Goal: Information Seeking & Learning: Learn about a topic

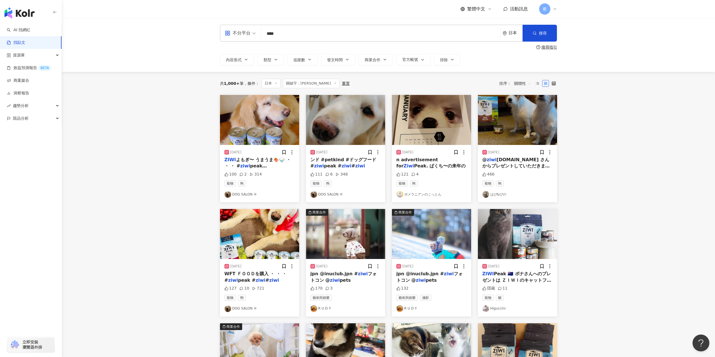
drag, startPoint x: 290, startPoint y: 38, endPoint x: 173, endPoint y: 37, distance: 116.9
click at [173, 37] on div "不分平台 **** 日本 搜尋 searchOperator 插入語法 完全符合 "" 聯集 OR 交集 AND 排除 - 群組 {} 搜尋指引 內容形式 類…" at bounding box center [388, 45] width 653 height 54
paste input "search"
type input "**"
click at [539, 32] on span "搜尋" at bounding box center [543, 33] width 8 height 4
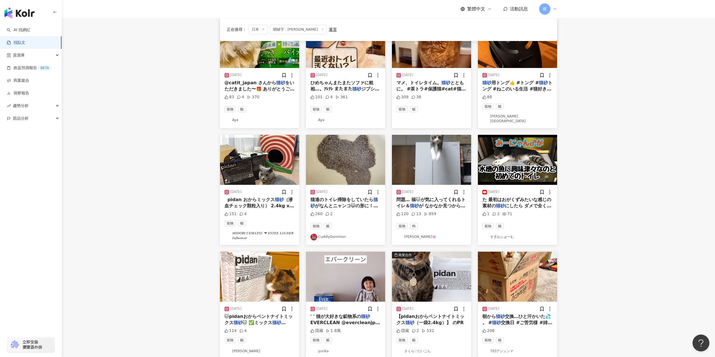
scroll to position [112, 0]
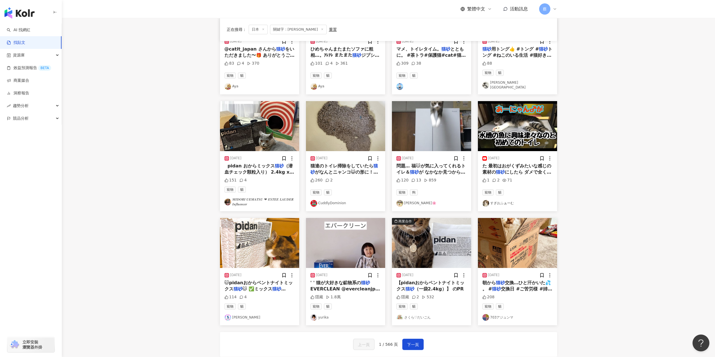
click at [286, 286] on mark "猫砂" at bounding box center [278, 288] width 13 height 5
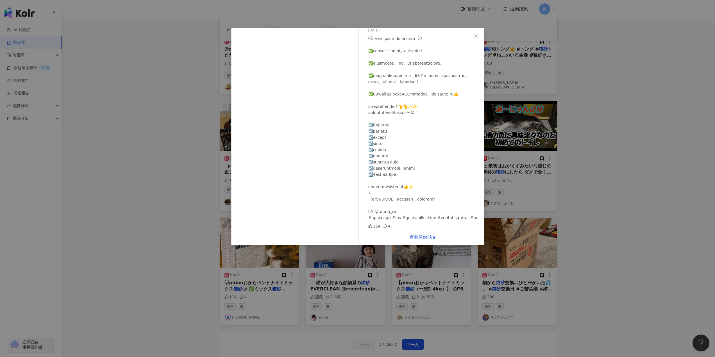
scroll to position [47, 0]
drag, startPoint x: 406, startPoint y: 167, endPoint x: 361, endPoint y: 118, distance: 66.6
click at [362, 118] on div "Mai Chiharada 2023/12/12 114 4" at bounding box center [423, 128] width 123 height 201
click at [358, 108] on div at bounding box center [358, 108] width 0 height 0
click at [412, 147] on div at bounding box center [423, 127] width 111 height 185
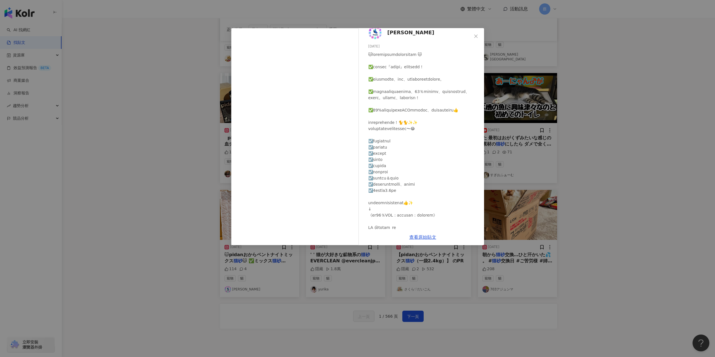
scroll to position [0, 0]
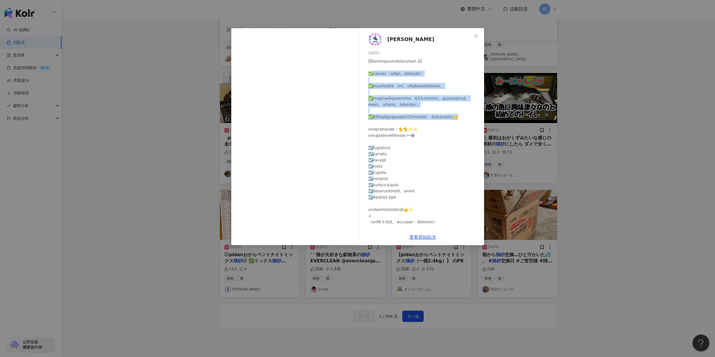
drag, startPoint x: 374, startPoint y: 72, endPoint x: 399, endPoint y: 133, distance: 65.4
click at [399, 133] on div at bounding box center [423, 150] width 111 height 185
click at [395, 139] on div at bounding box center [395, 139] width 0 height 0
click at [429, 125] on div at bounding box center [423, 150] width 111 height 185
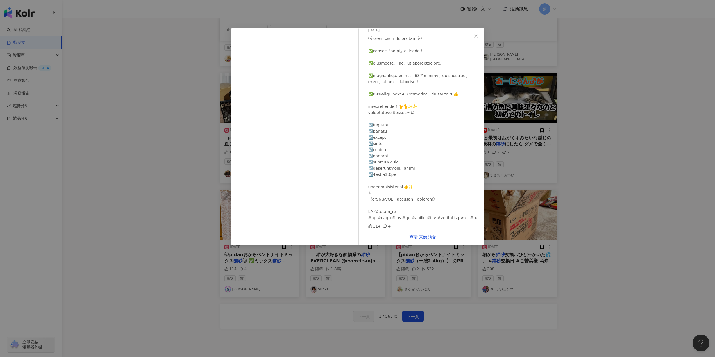
scroll to position [47, 0]
click at [429, 239] on link "查看原始貼文" at bounding box center [422, 237] width 27 height 5
click at [473, 37] on span "Close" at bounding box center [475, 36] width 11 height 4
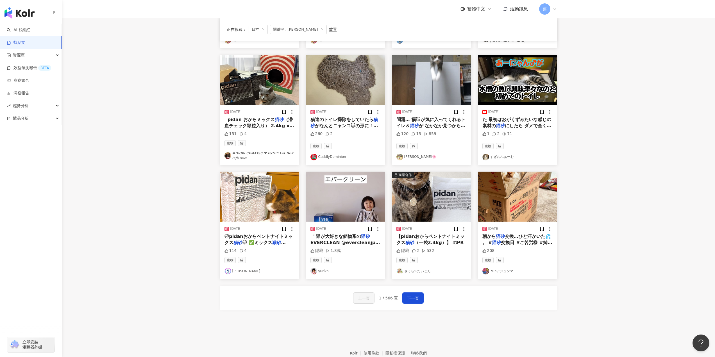
scroll to position [169, 0]
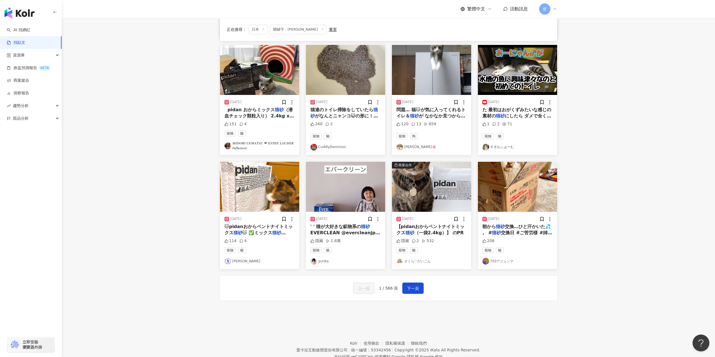
click at [508, 230] on span "交換日 #ご苦労様 #姉弟猫 #つぶみそ #箱入りさん" at bounding box center [518, 236] width 70 height 12
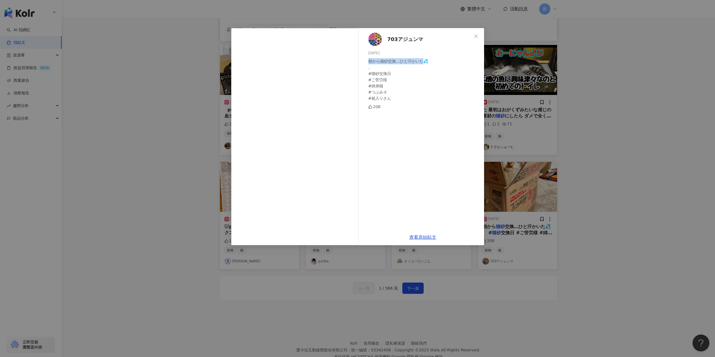
drag, startPoint x: 424, startPoint y: 63, endPoint x: 369, endPoint y: 62, distance: 54.8
click at [369, 62] on div "朝から猫砂交換…ひと汗かいた💦 。 #猫砂交換日 #ご苦労様 #姉弟猫 #つぶみそ #箱入りさん" at bounding box center [423, 79] width 111 height 43
click at [365, 64] on div at bounding box center [365, 64] width 0 height 0
click at [447, 102] on div "703アジュンマ 2024/5/25 朝から猫砂交換…ひと汗かいた💦 。 #猫砂交換日 #ご苦労様 #姉弟猫 #つぶみそ #箱入りさん 208" at bounding box center [423, 128] width 123 height 201
click at [476, 35] on icon "close" at bounding box center [476, 36] width 4 height 4
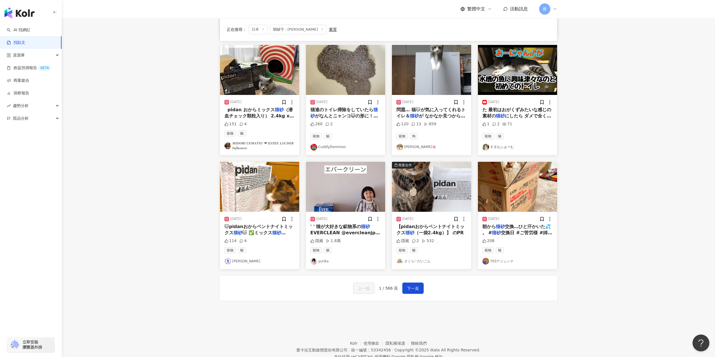
click at [336, 226] on span "' ' 猫が大好きな鉱物系の" at bounding box center [336, 226] width 51 height 5
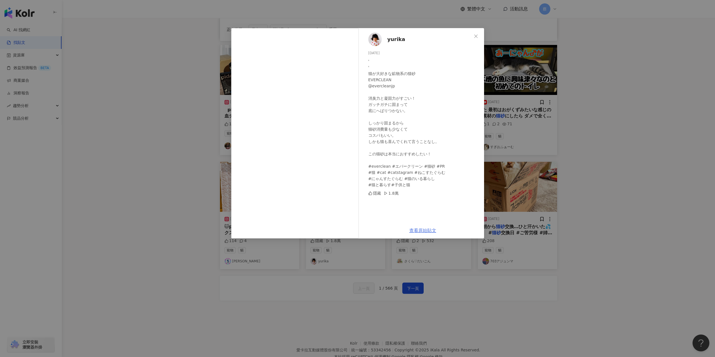
click at [425, 228] on link "查看原始貼文" at bounding box center [422, 230] width 27 height 5
click at [477, 37] on icon "close" at bounding box center [476, 36] width 4 height 4
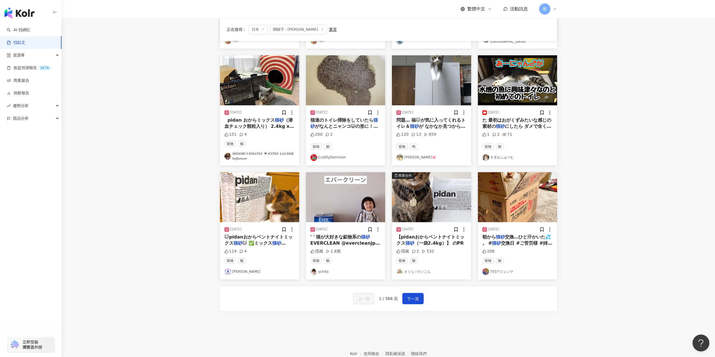
scroll to position [186, 0]
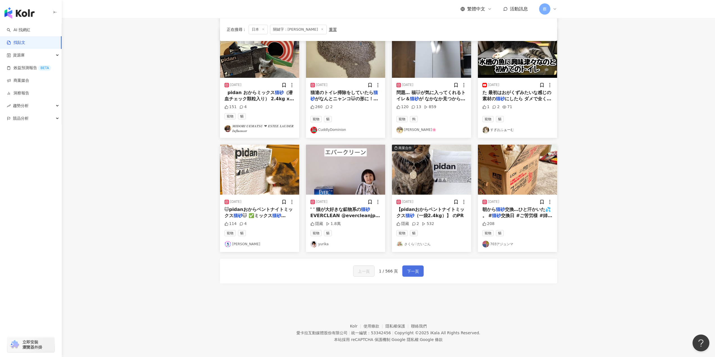
click at [416, 271] on span "下一頁" at bounding box center [413, 271] width 12 height 7
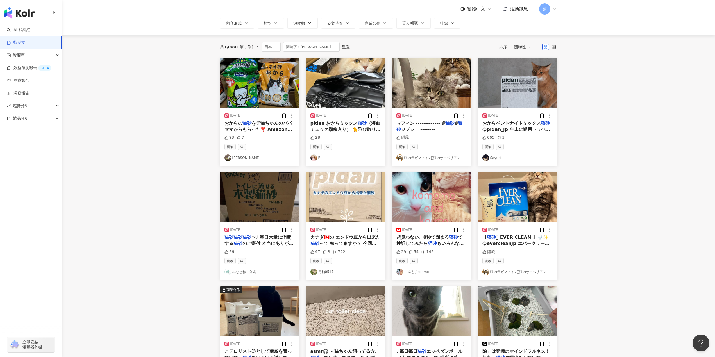
scroll to position [0, 0]
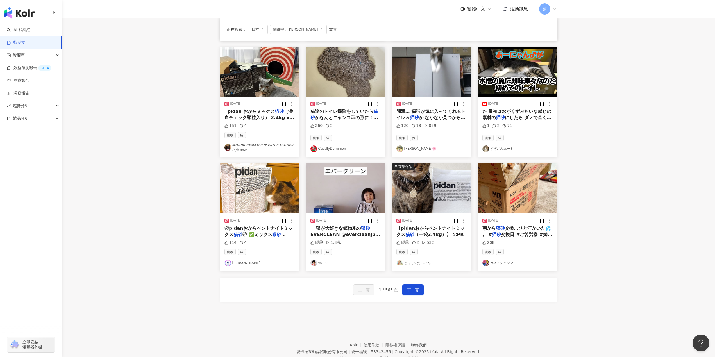
scroll to position [186, 0]
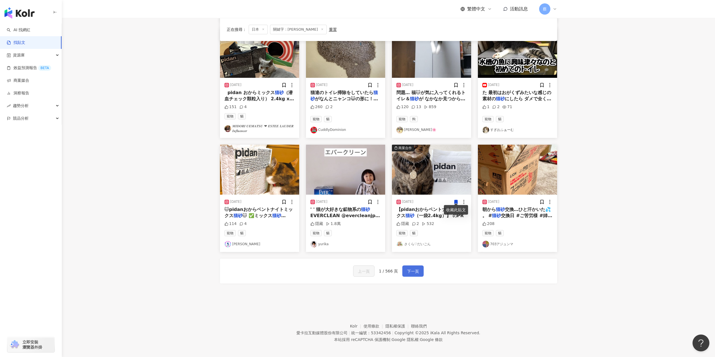
click at [400, 273] on div "上一頁 1 / 566 頁 下一頁" at bounding box center [388, 271] width 71 height 11
click at [409, 270] on span "下一頁" at bounding box center [413, 271] width 12 height 7
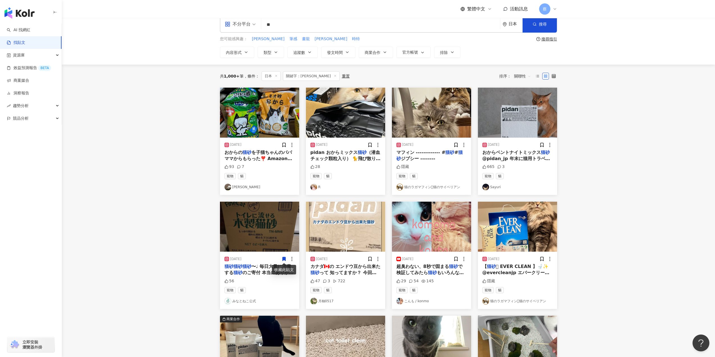
scroll to position [0, 0]
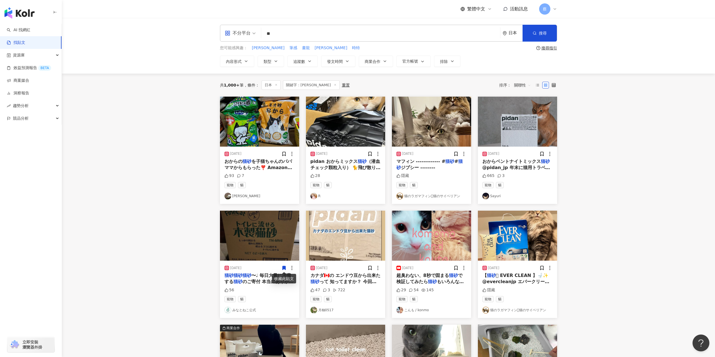
click at [268, 162] on span "を子猫ちゃんのパパママからもらった❣️ Amazonの定期便で届いた紙の" at bounding box center [259, 168] width 68 height 18
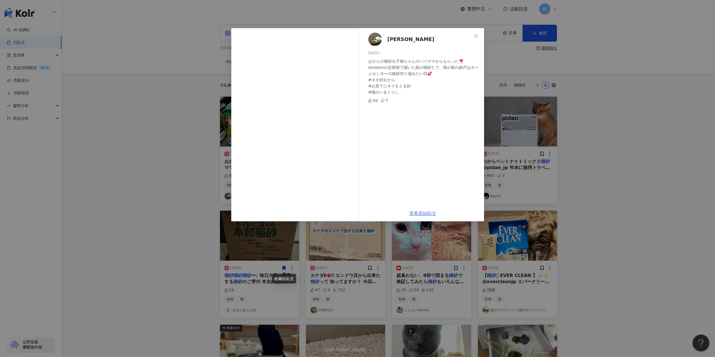
click at [424, 216] on link "查看原始貼文" at bounding box center [422, 213] width 27 height 5
click at [477, 36] on icon "close" at bounding box center [476, 36] width 4 height 4
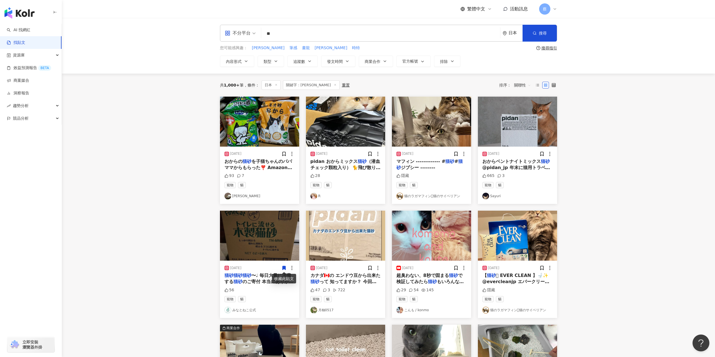
click at [351, 164] on span "（潜血チェック顆粒入り） 🐈飛び散り防止 🐈低粉塵 🐈早く固まる 🐈超高速吸収 🐈優れた消臭力 🐈トイレに流せる 🐈天然の高品質原料 どれも快適で気に入りまし…" at bounding box center [349, 187] width 76 height 56
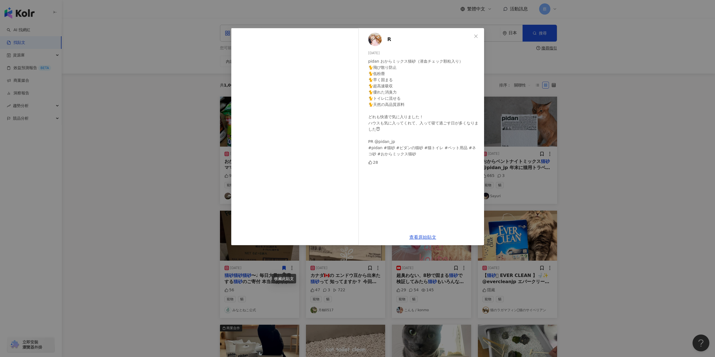
click at [637, 128] on div "R 2025/1/30 pidan おからミックス猫砂（潜血チェック顆粒入り） 🐈飛び散り防止 🐈低粉塵 🐈早く固まる 🐈超高速吸収 🐈優れた消臭力 🐈トイレ…" at bounding box center [357, 178] width 715 height 357
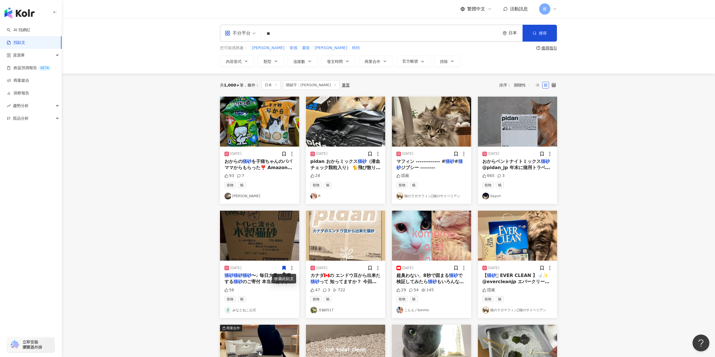
scroll to position [28, 0]
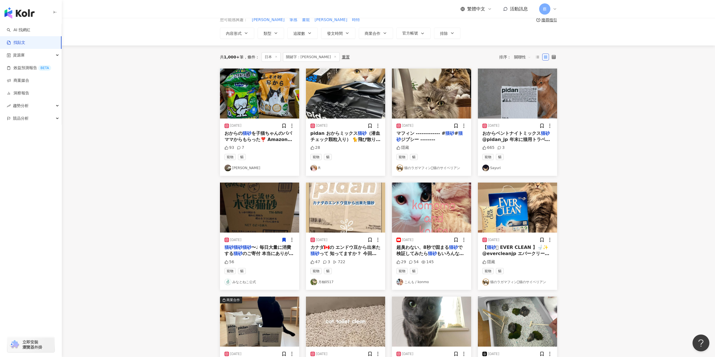
click at [336, 252] on span "って 知ってますか？ 今回初めて #pidanさんの" at bounding box center [344, 257] width 66 height 12
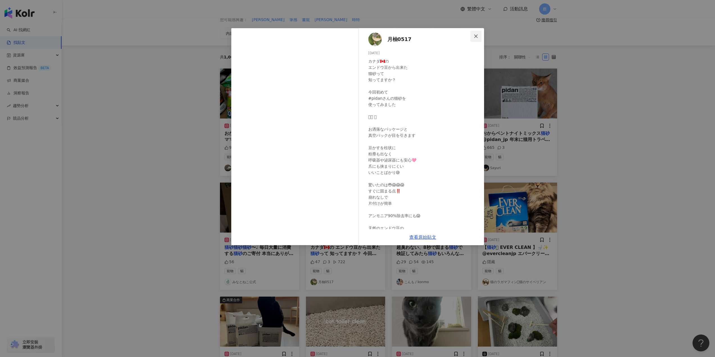
click at [476, 34] on icon "close" at bounding box center [476, 36] width 4 height 4
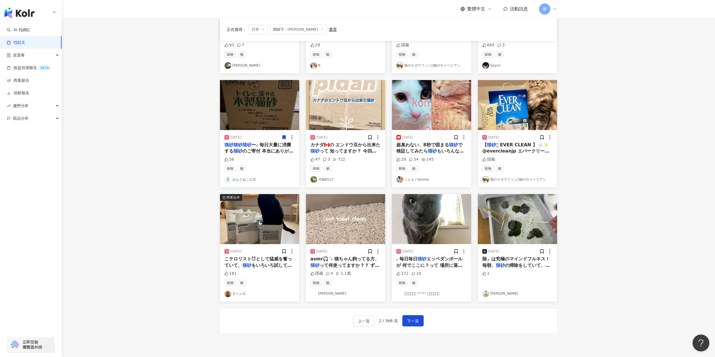
scroll to position [141, 0]
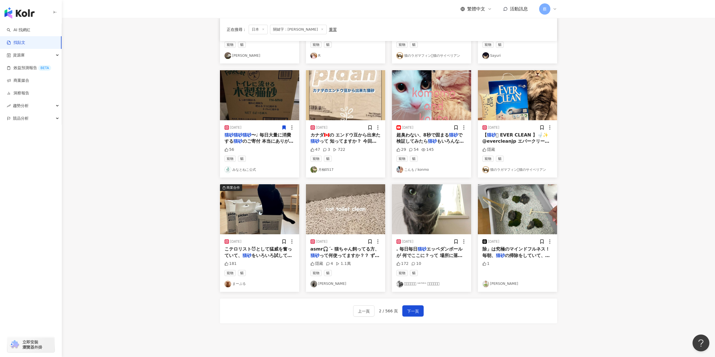
click at [499, 256] on mark "猫砂" at bounding box center [500, 255] width 9 height 5
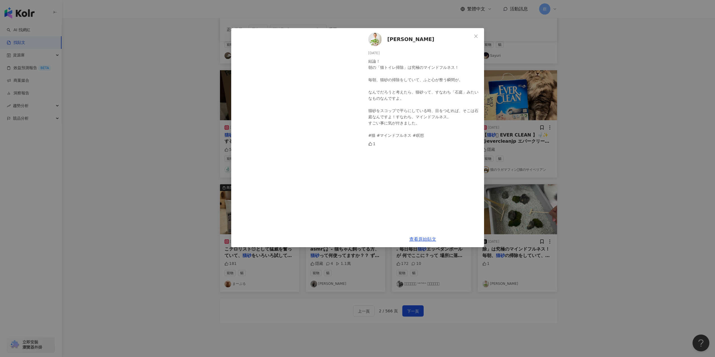
click at [560, 158] on div "中島大輔 2024/2/18 結論！ 朝の「猫トイレ掃除」は究極のマインドフルネス！ 毎朝、猫砂の掃除をしていて、ふと心が整う瞬間が。 なんでだろうと考えたら…" at bounding box center [357, 178] width 715 height 357
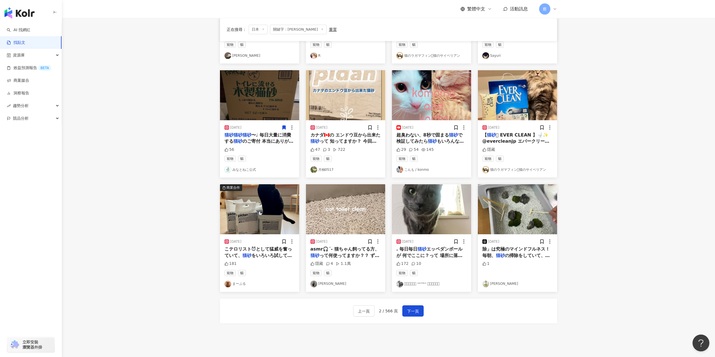
click at [355, 251] on span "asmr🎧´- 猫ちゃん飼ってる方、" at bounding box center [345, 248] width 69 height 5
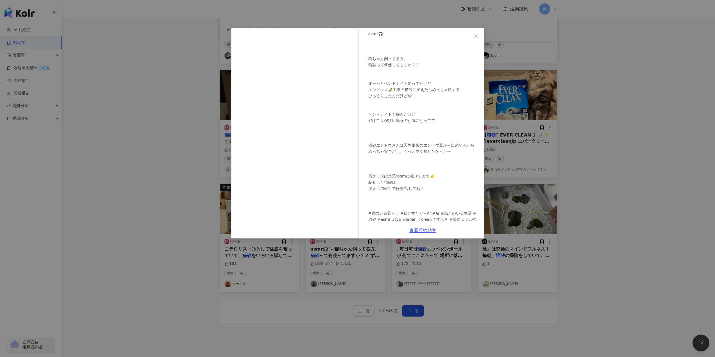
scroll to position [0, 0]
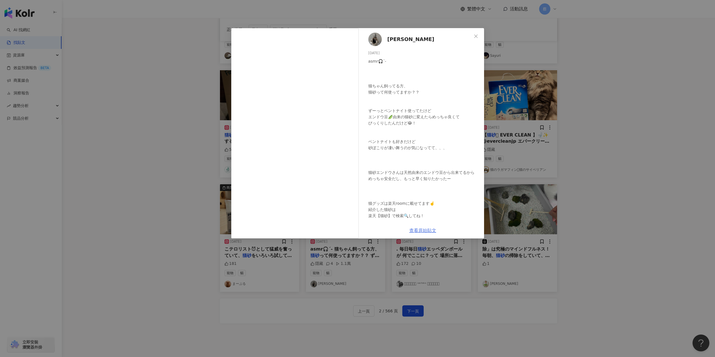
click at [423, 228] on link "查看原始貼文" at bounding box center [422, 230] width 27 height 5
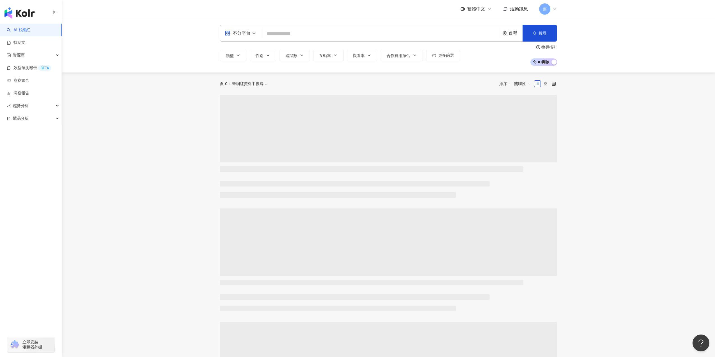
click at [370, 37] on input "search" at bounding box center [381, 33] width 234 height 11
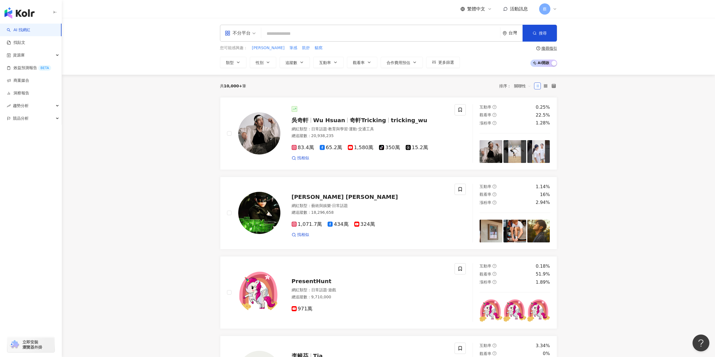
drag, startPoint x: 517, startPoint y: 36, endPoint x: 512, endPoint y: 43, distance: 9.1
click at [517, 36] on div "台灣" at bounding box center [513, 33] width 20 height 16
click at [480, 83] on div "日本" at bounding box center [491, 84] width 55 height 10
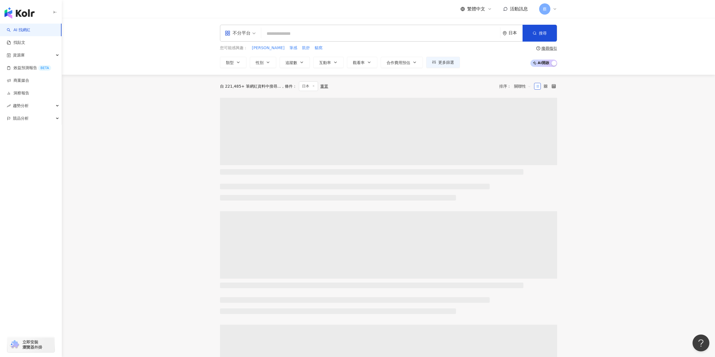
click at [377, 36] on input "search" at bounding box center [381, 33] width 234 height 11
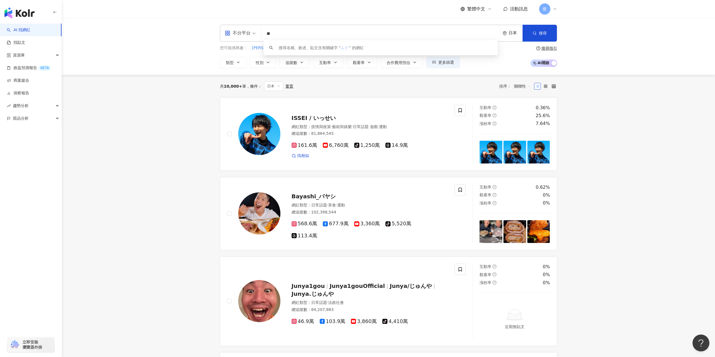
type input "*"
type input "*****"
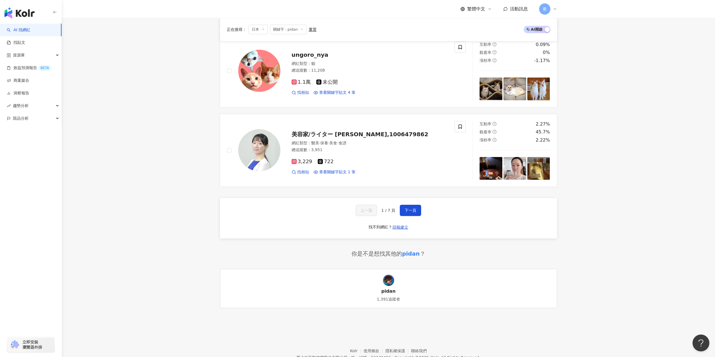
scroll to position [741, 0]
